Goal: Check status: Check status

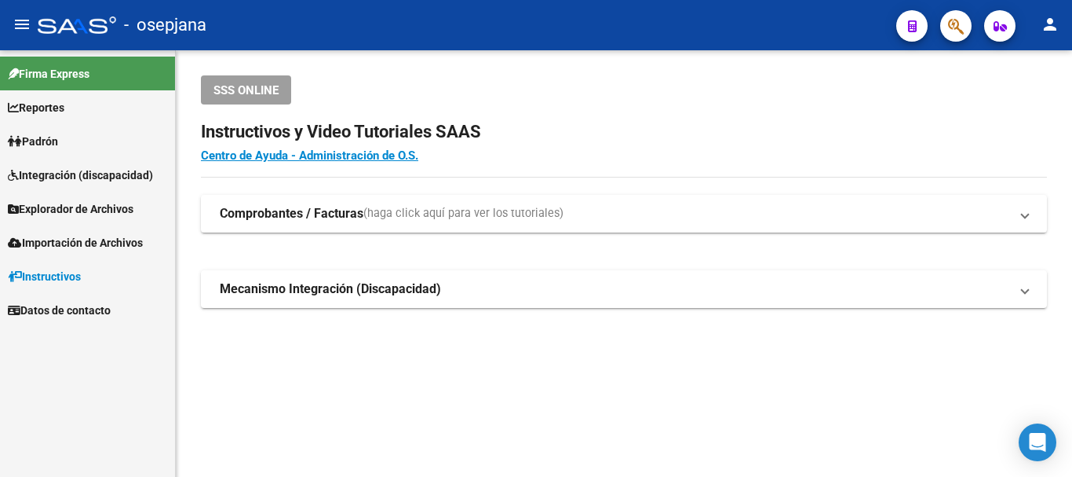
click at [52, 135] on span "Padrón" at bounding box center [33, 141] width 50 height 17
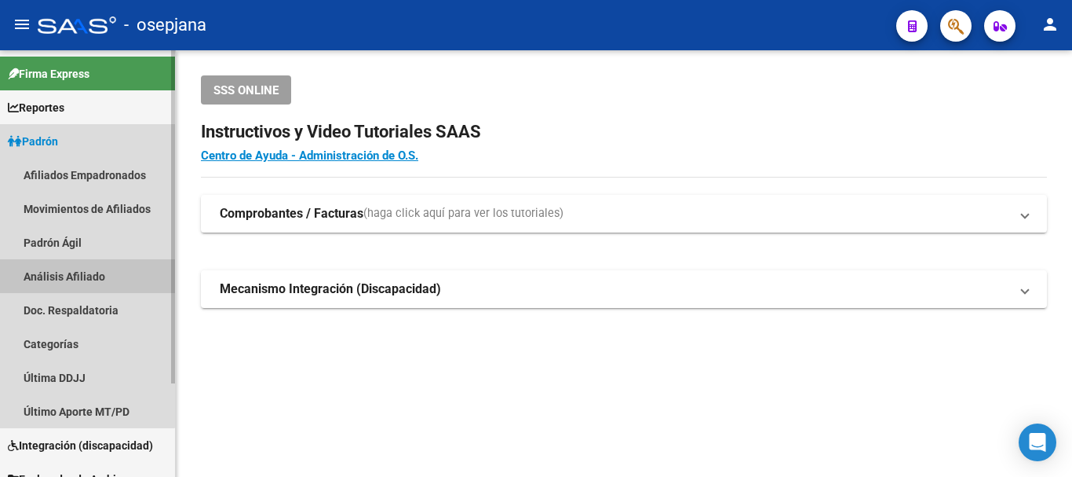
click at [62, 275] on link "Análisis Afiliado" at bounding box center [87, 276] width 175 height 34
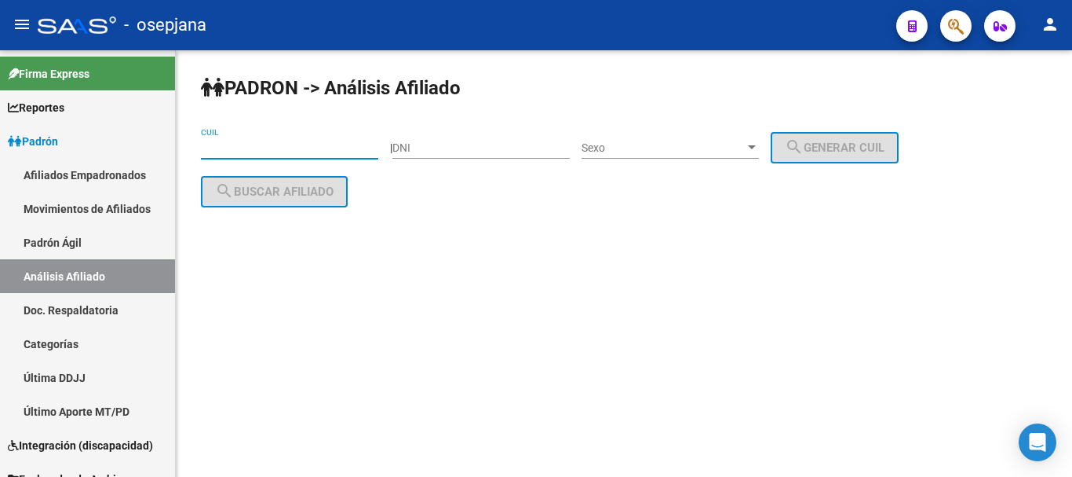
click at [203, 147] on input "CUIL" at bounding box center [289, 147] width 177 height 13
paste input "23-40866448-9"
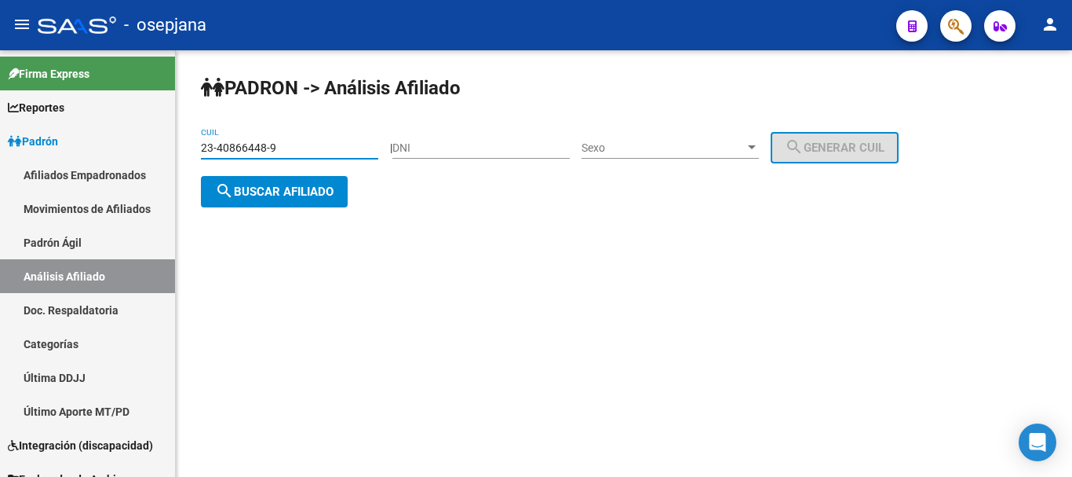
type input "23-40866448-9"
click at [273, 185] on span "search Buscar afiliado" at bounding box center [274, 192] width 119 height 14
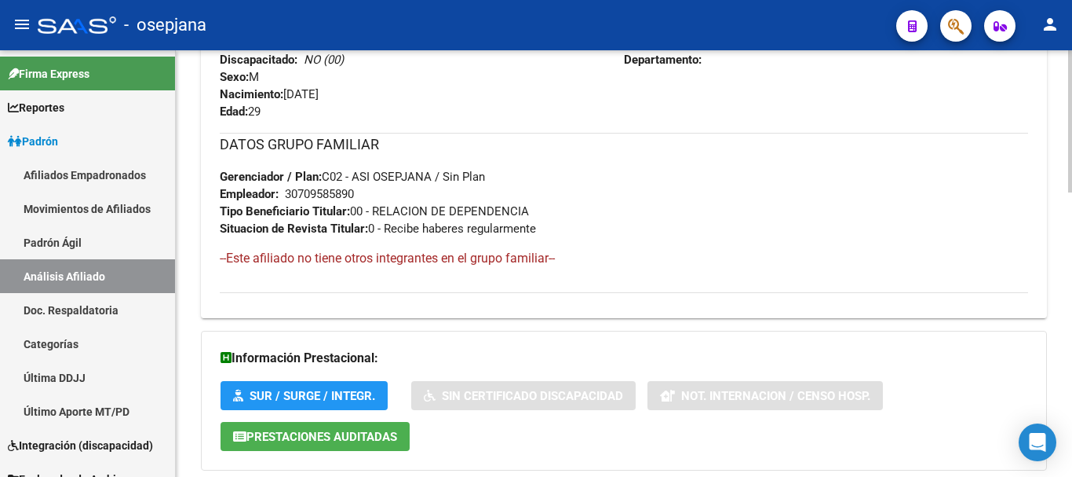
scroll to position [856, 0]
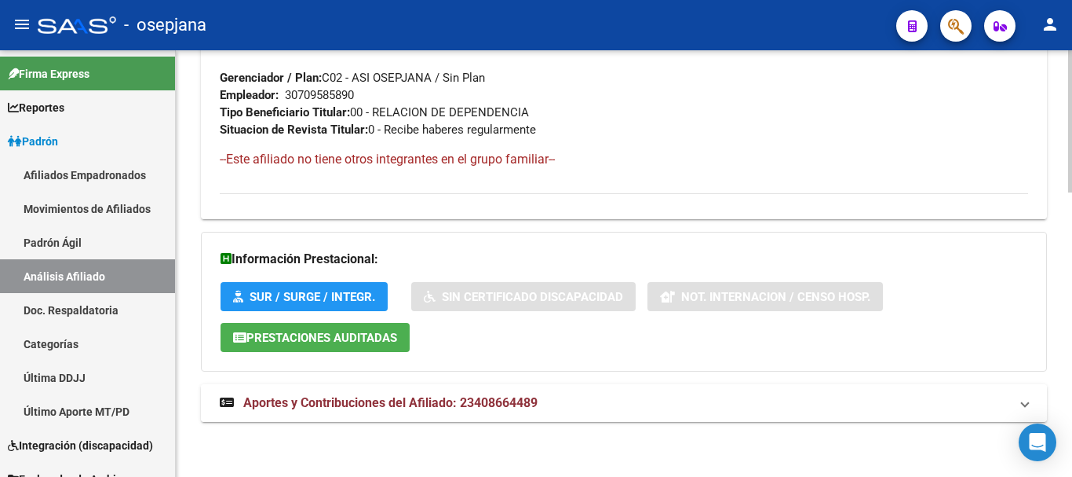
click at [385, 399] on span "Aportes y Contribuciones del Afiliado: 23408664489" at bounding box center [390, 402] width 294 height 15
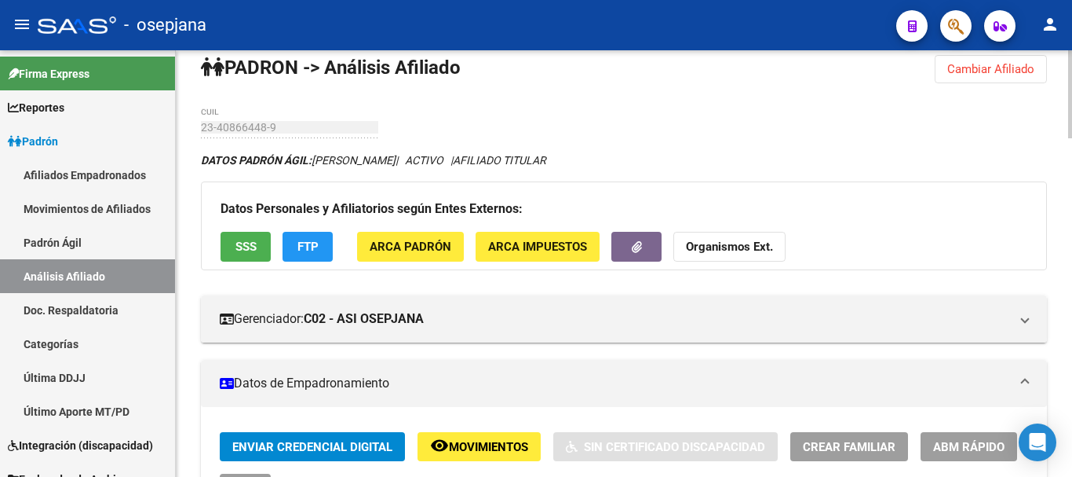
scroll to position [0, 0]
